Goal: Task Accomplishment & Management: Manage account settings

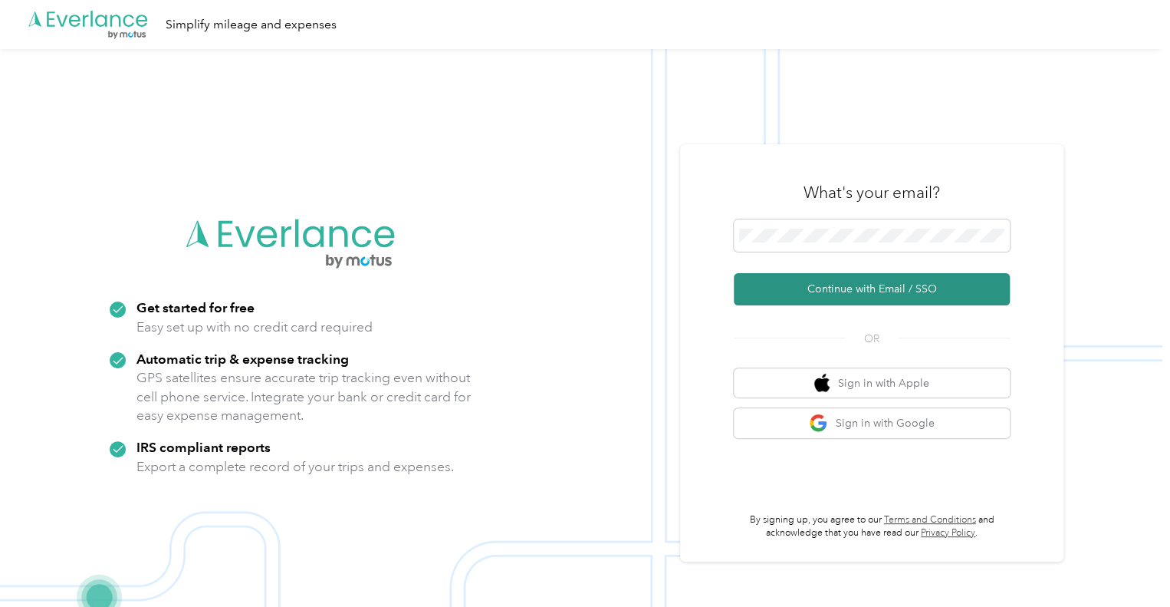
click at [874, 284] on button "Continue with Email / SSO" at bounding box center [872, 289] width 276 height 32
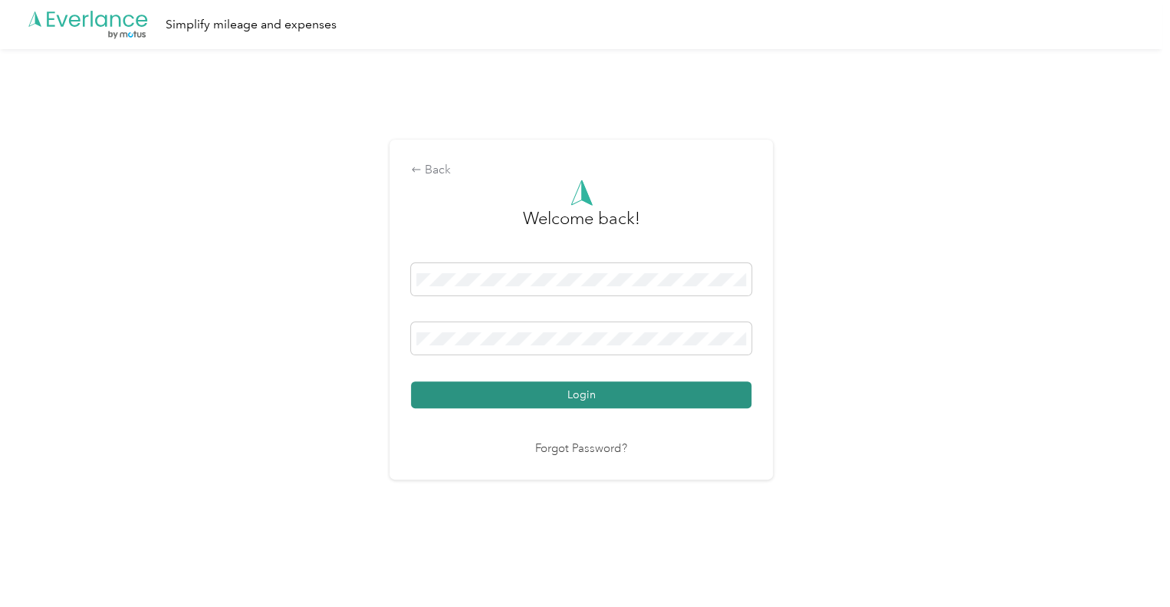
click at [578, 397] on button "Login" at bounding box center [581, 394] width 341 height 27
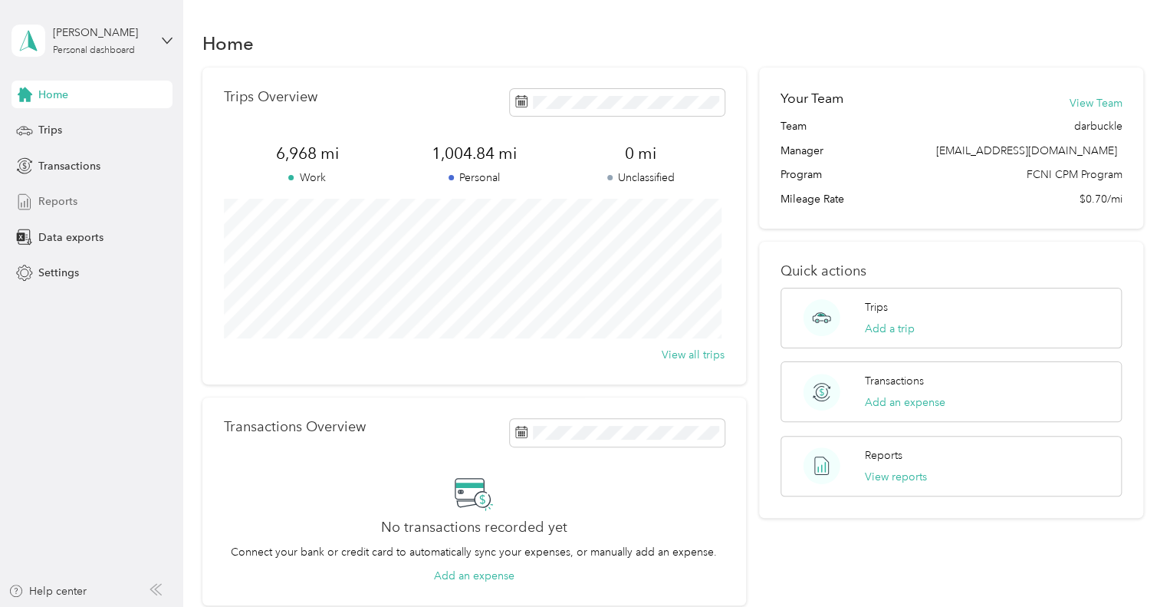
click at [57, 201] on span "Reports" at bounding box center [57, 201] width 39 height 16
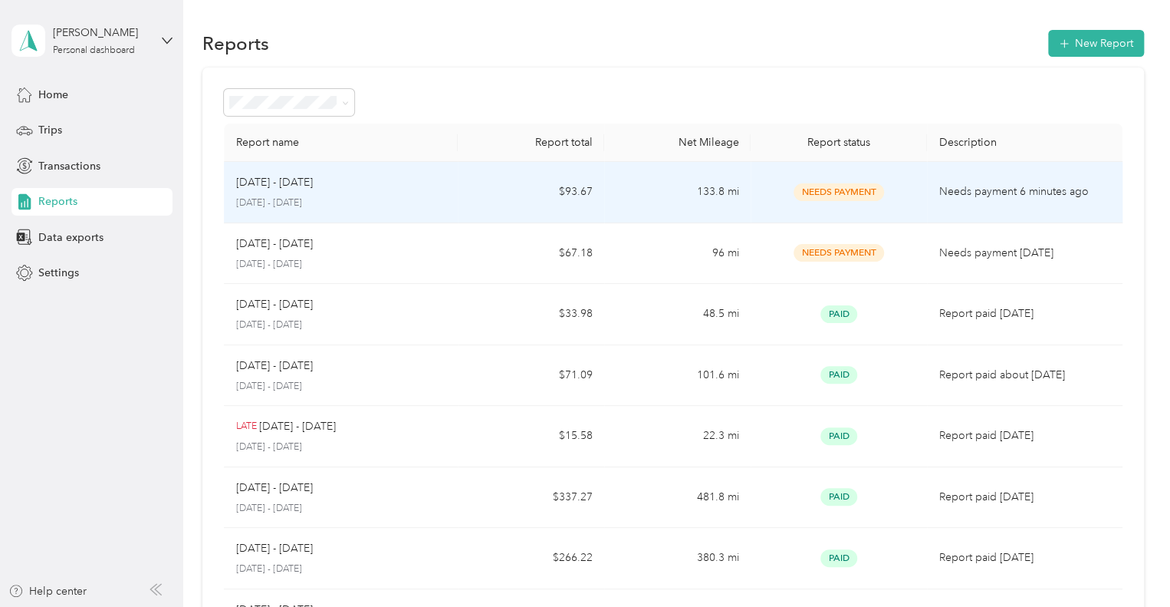
click at [285, 182] on p "[DATE] - [DATE]" at bounding box center [274, 182] width 77 height 17
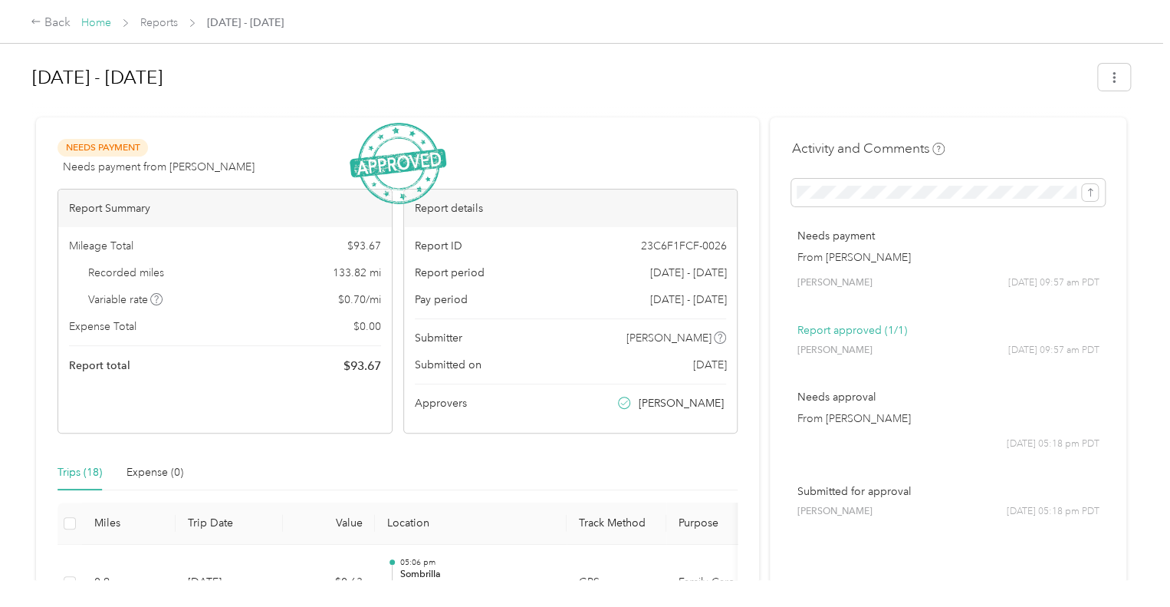
click at [95, 19] on link "Home" at bounding box center [96, 22] width 30 height 13
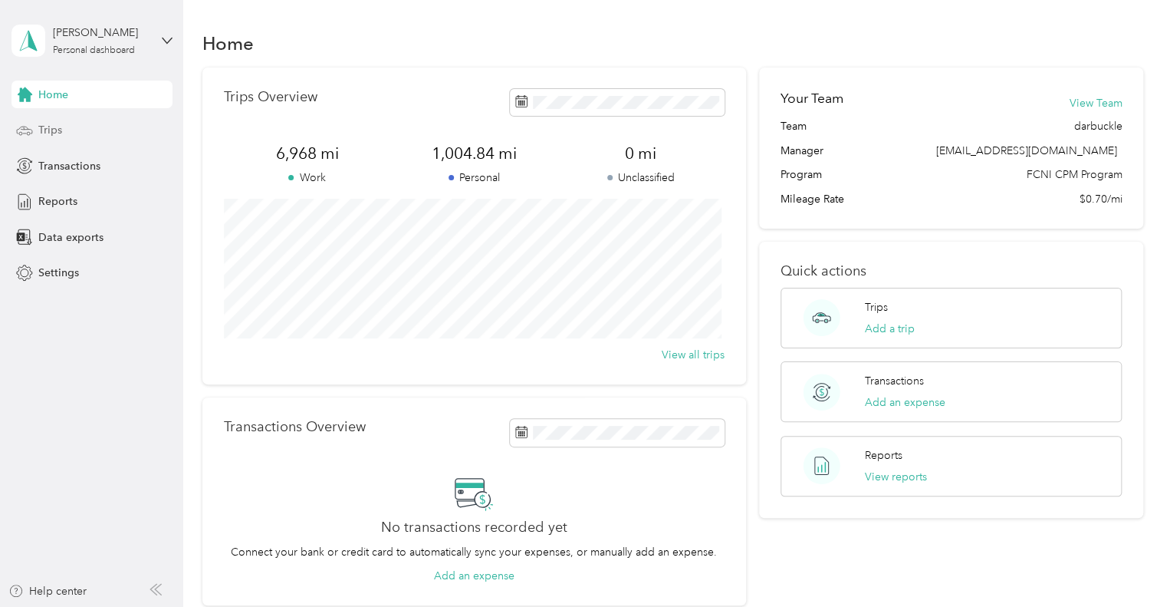
click at [44, 130] on span "Trips" at bounding box center [50, 130] width 24 height 16
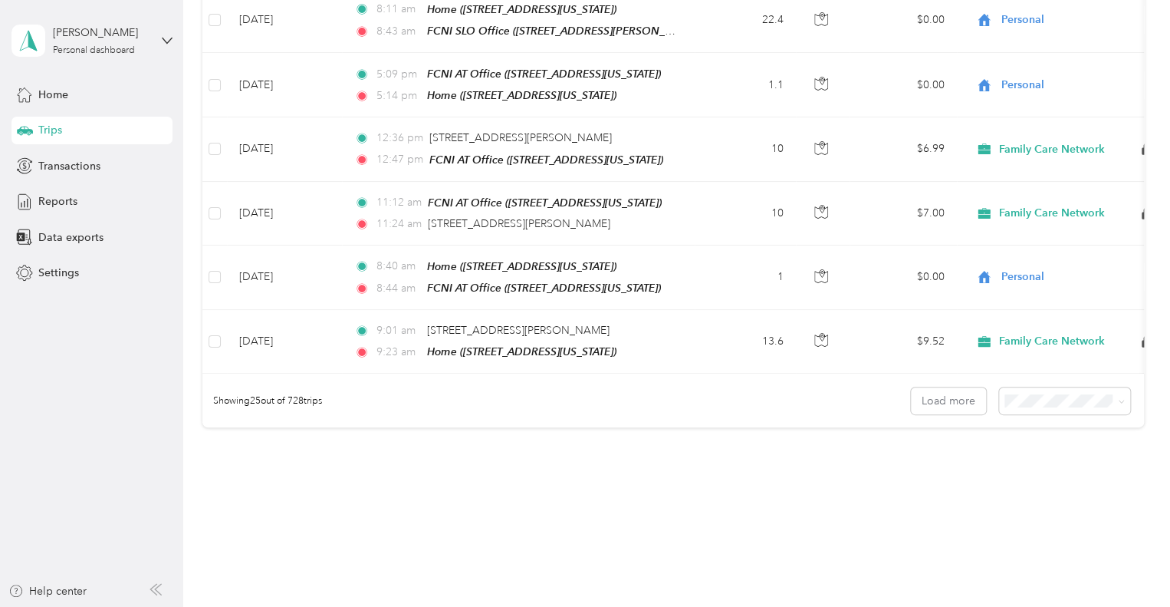
scroll to position [1502, 0]
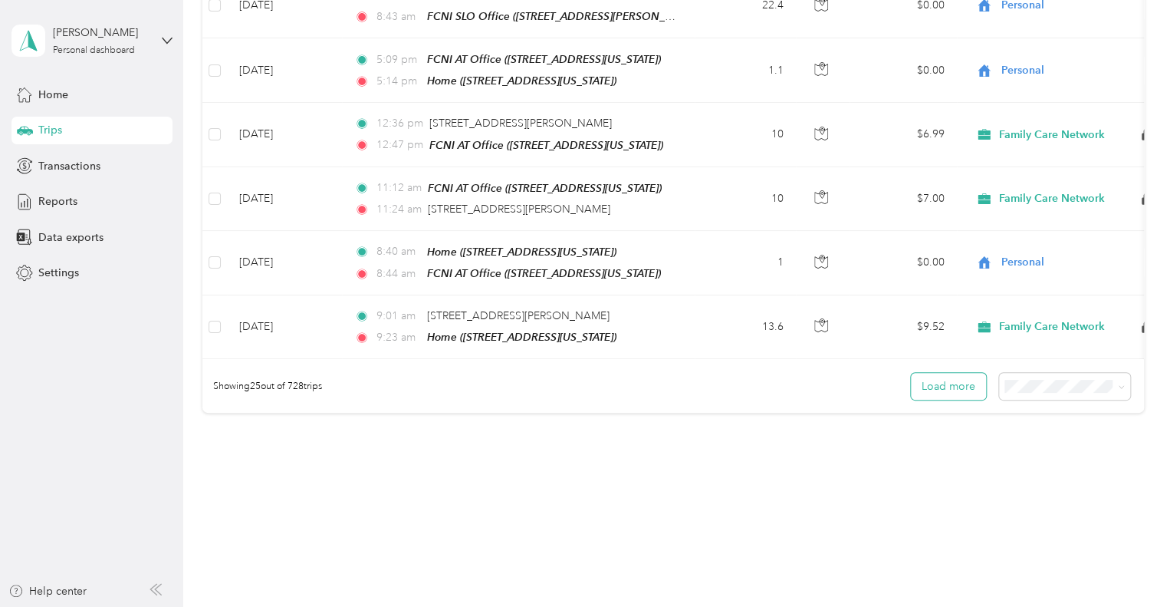
click at [943, 373] on button "Load more" at bounding box center [948, 386] width 75 height 27
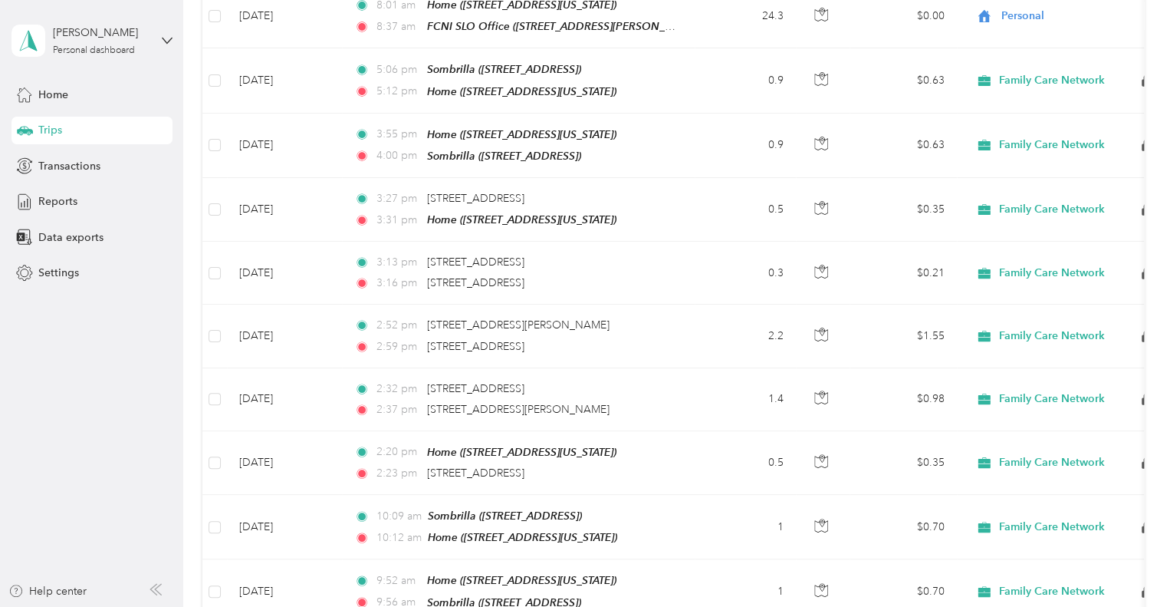
scroll to position [0, 0]
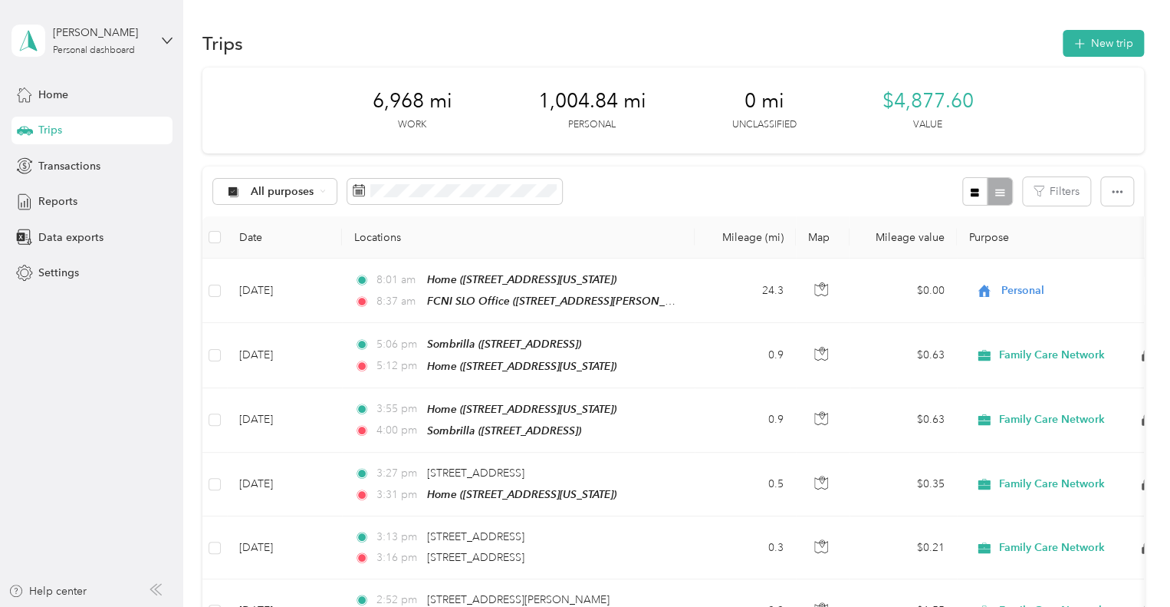
drag, startPoint x: 1104, startPoint y: 2, endPoint x: 807, endPoint y: 21, distance: 298.2
